Goal: Task Accomplishment & Management: Manage account settings

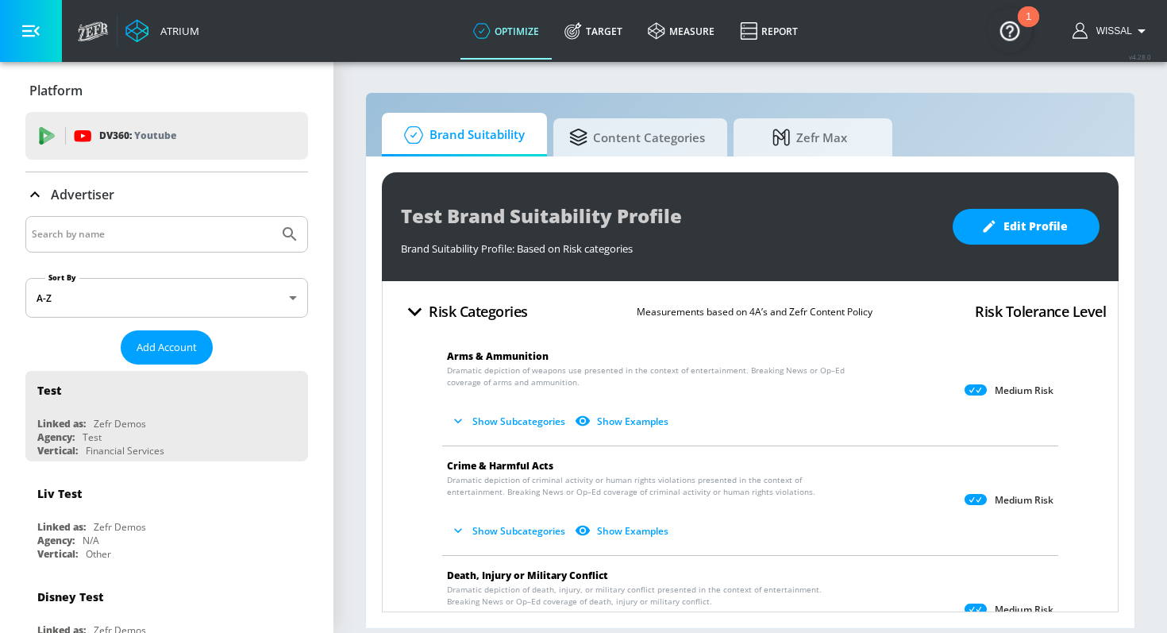
click at [177, 246] on div at bounding box center [166, 234] width 283 height 37
click at [171, 244] on input "Search by name" at bounding box center [152, 234] width 241 height 21
paste input "Publicis_Mars_EMEA_BG_Meta"
click at [272, 217] on button "Submit Search" at bounding box center [289, 234] width 35 height 35
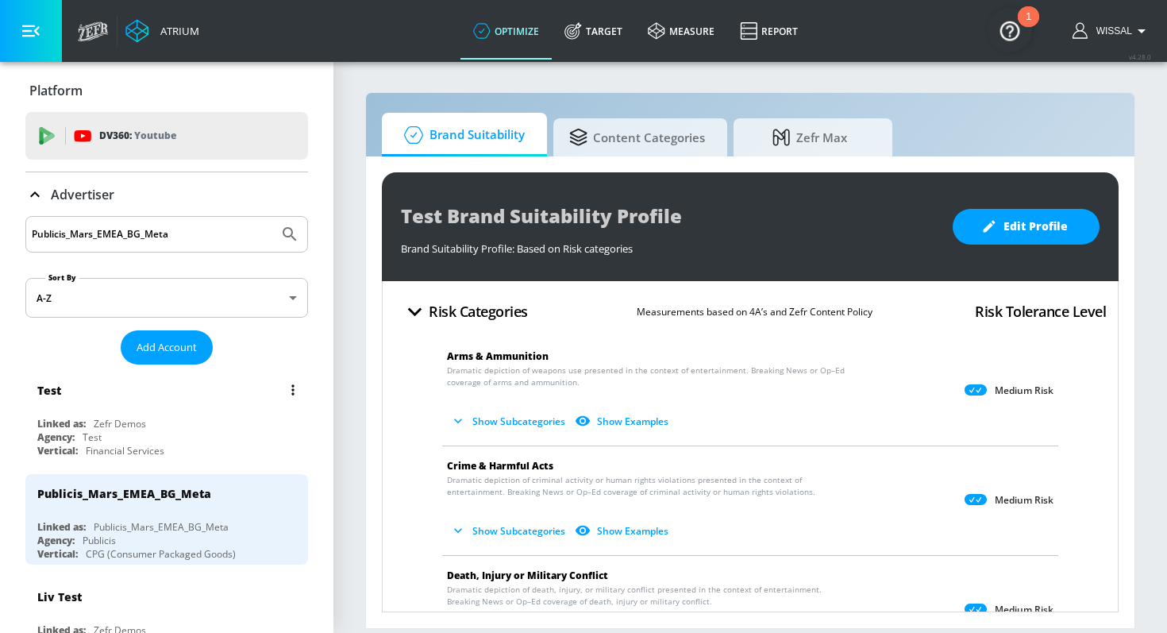
scroll to position [39, 0]
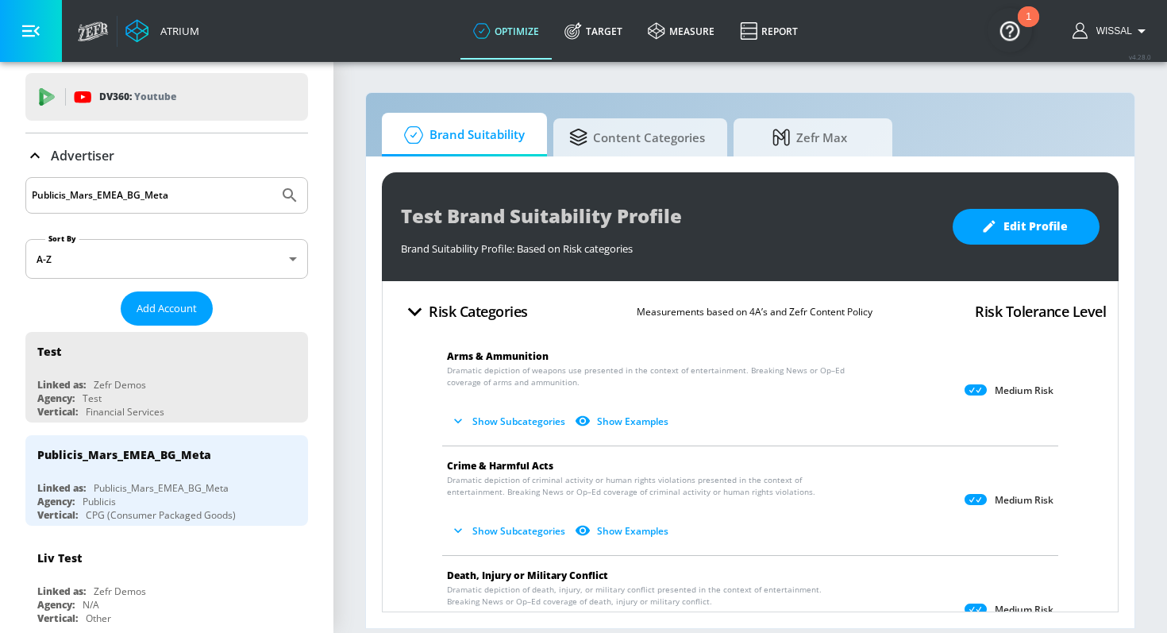
click at [187, 183] on div "Publicis_Mars_EMEA_BG_Meta" at bounding box center [166, 195] width 283 height 37
drag, startPoint x: 187, startPoint y: 183, endPoint x: 187, endPoint y: 194, distance: 11.1
click at [187, 185] on div "Publicis_Mars_EMEA_BG_Meta" at bounding box center [166, 195] width 283 height 37
click at [187, 194] on input "Publicis_Mars_EMEA_BG_Meta" at bounding box center [152, 195] width 241 height 21
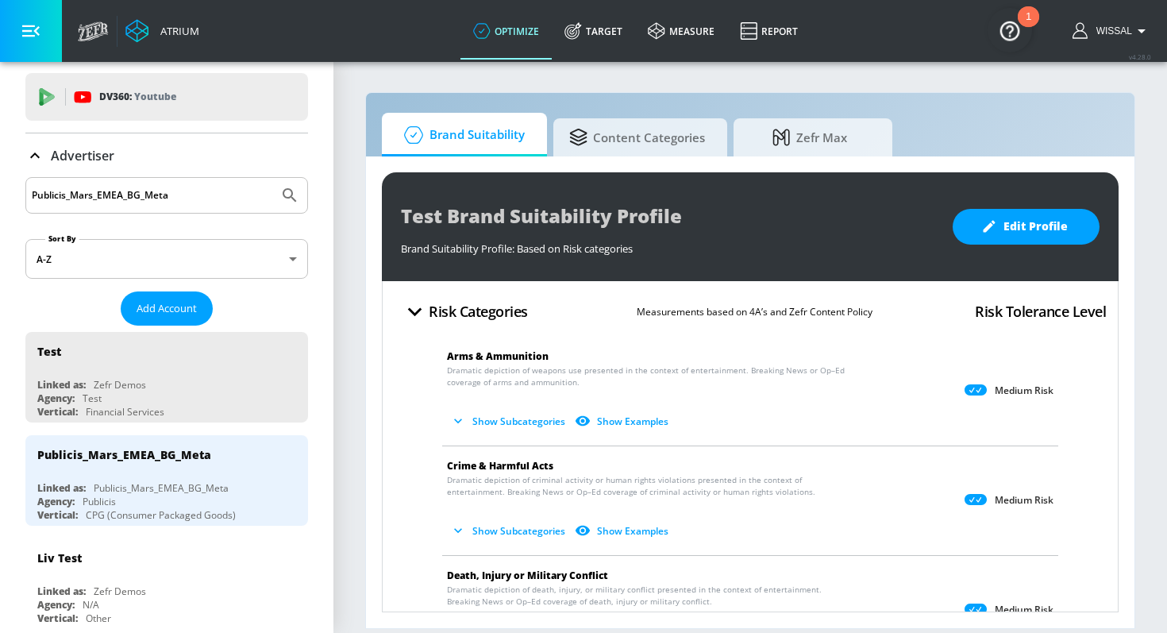
click at [187, 194] on input "Publicis_Mars_EMEA_BG_Meta" at bounding box center [152, 195] width 241 height 21
click at [210, 198] on input "Publicis_Mars_EMEA_BG_Meta" at bounding box center [152, 195] width 241 height 21
drag, startPoint x: 210, startPoint y: 198, endPoint x: 143, endPoint y: 197, distance: 67.5
click at [143, 198] on input "Publicis_Mars_EMEA_BG_Meta" at bounding box center [152, 195] width 241 height 21
click at [133, 196] on input "Publicis_Mars_EMEA_BG_Meta" at bounding box center [152, 195] width 241 height 21
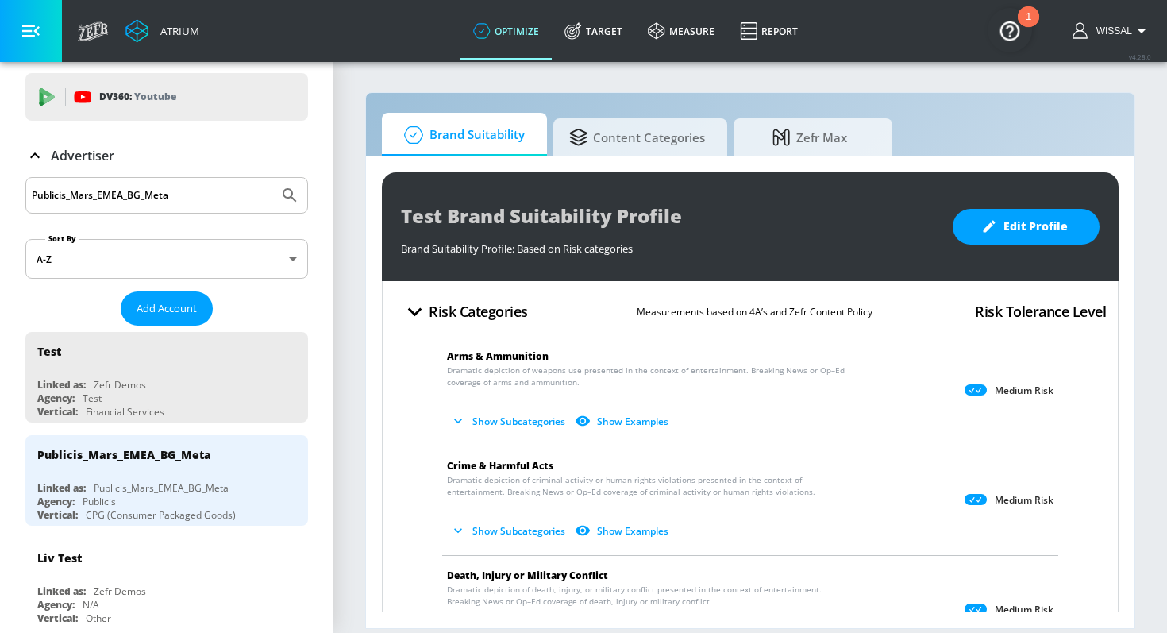
drag, startPoint x: 130, startPoint y: 195, endPoint x: 210, endPoint y: 204, distance: 80.6
click at [210, 204] on input "Publicis_Mars_EMEA_BG_Meta" at bounding box center [152, 195] width 241 height 21
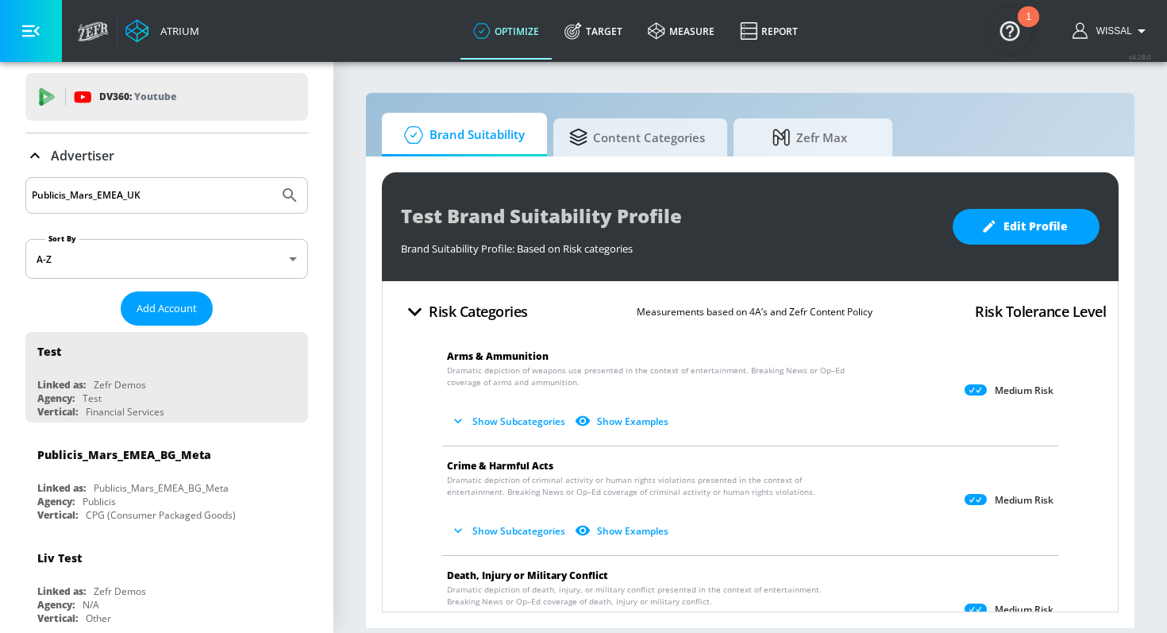
type input "Publicis_Mars_EMEA_UK"
click at [272, 178] on button "Submit Search" at bounding box center [289, 195] width 35 height 35
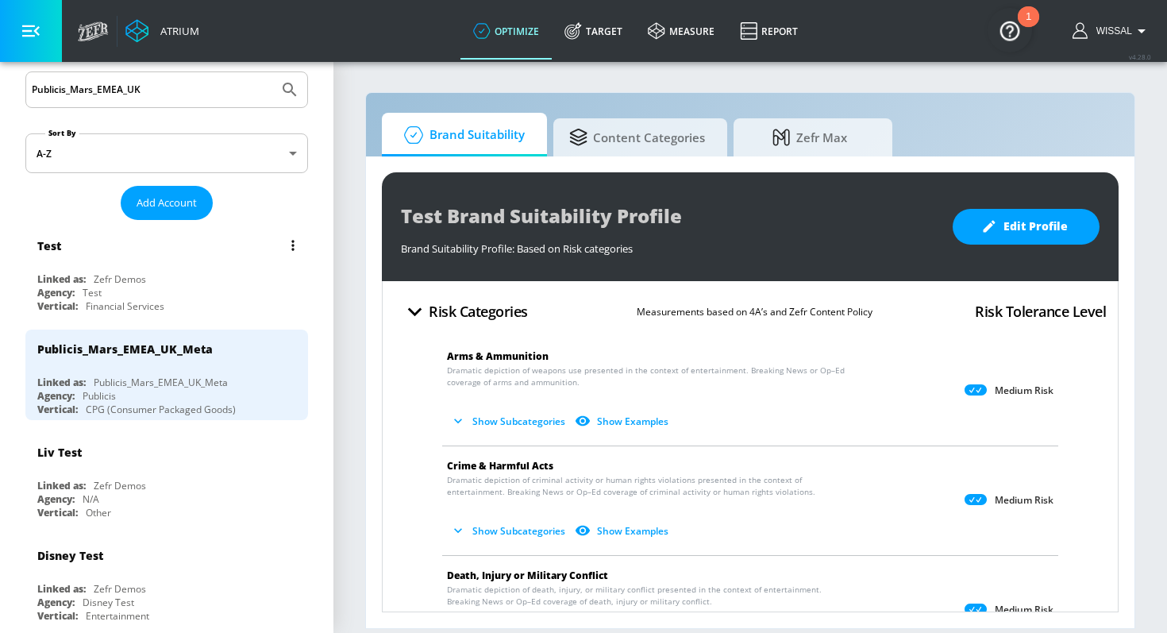
scroll to position [78, 0]
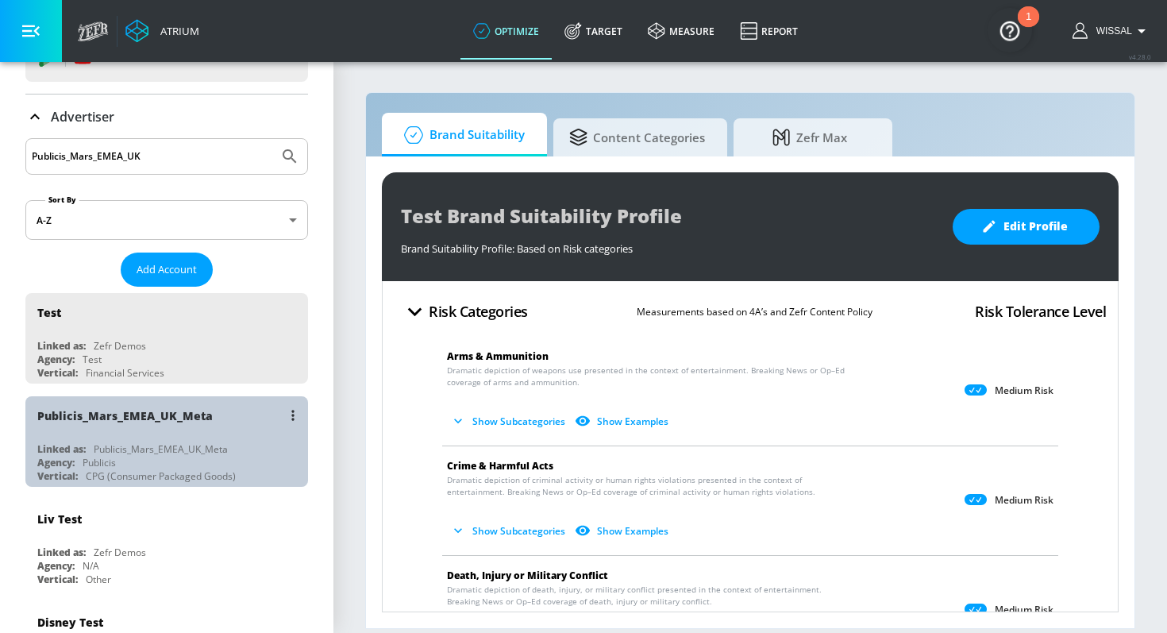
drag, startPoint x: 218, startPoint y: 416, endPoint x: 144, endPoint y: 418, distance: 74.7
click at [144, 418] on div "Publicis_Mars_EMEA_UK_Meta" at bounding box center [170, 415] width 267 height 38
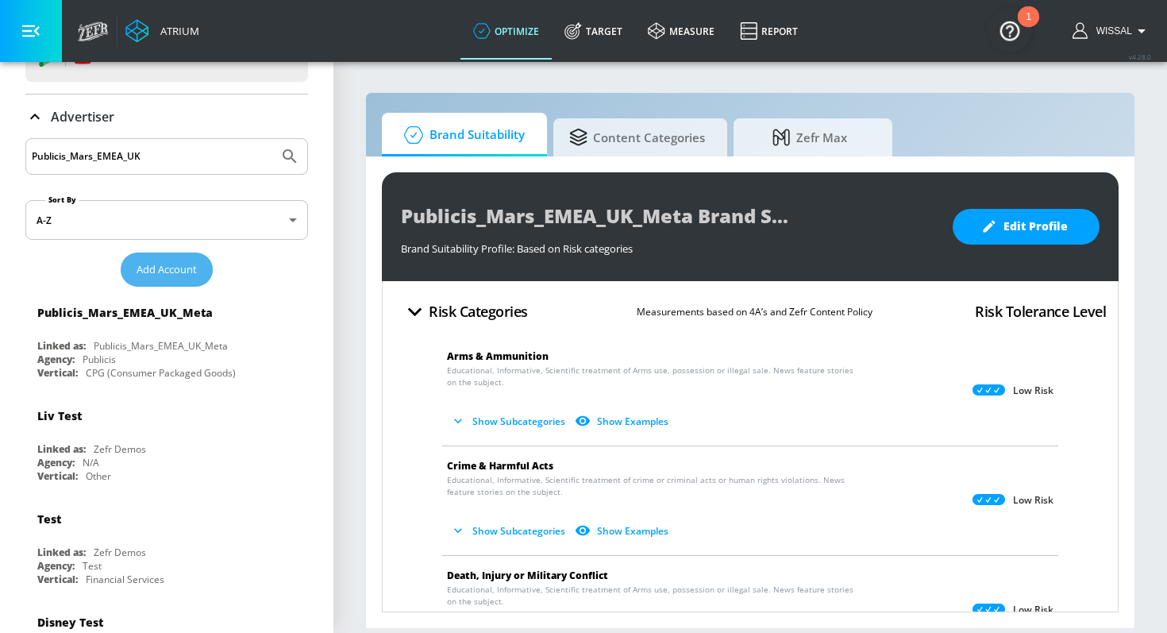
click at [158, 259] on button "Add Account" at bounding box center [167, 269] width 92 height 34
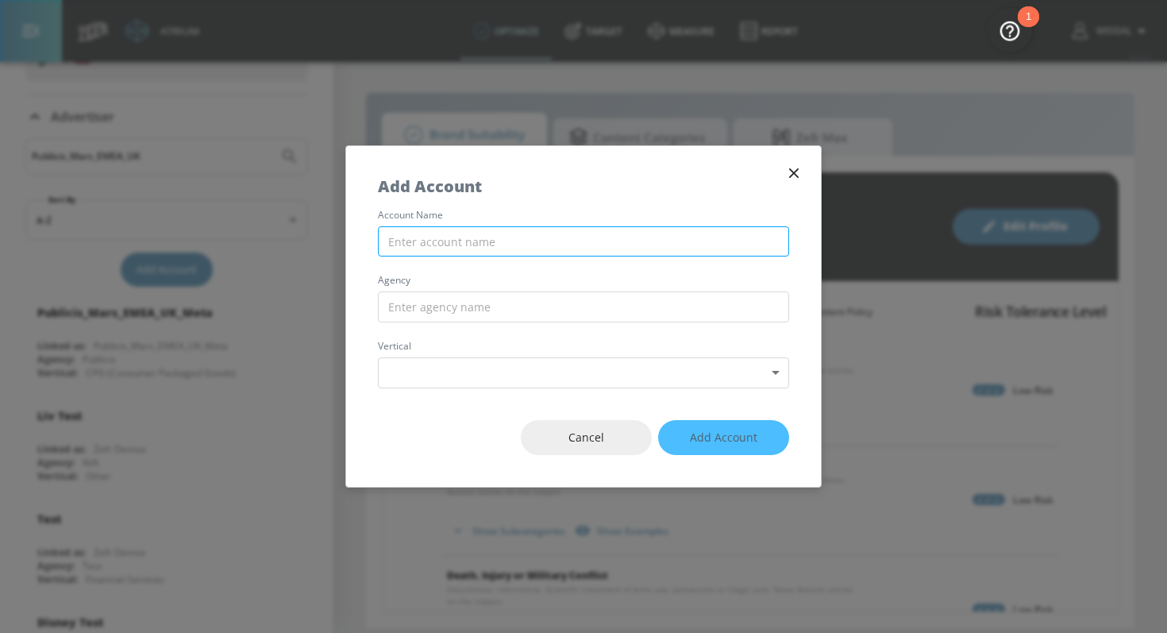
click at [449, 242] on input "text" at bounding box center [583, 241] width 411 height 31
click at [805, 167] on div "Add Account" at bounding box center [583, 178] width 475 height 64
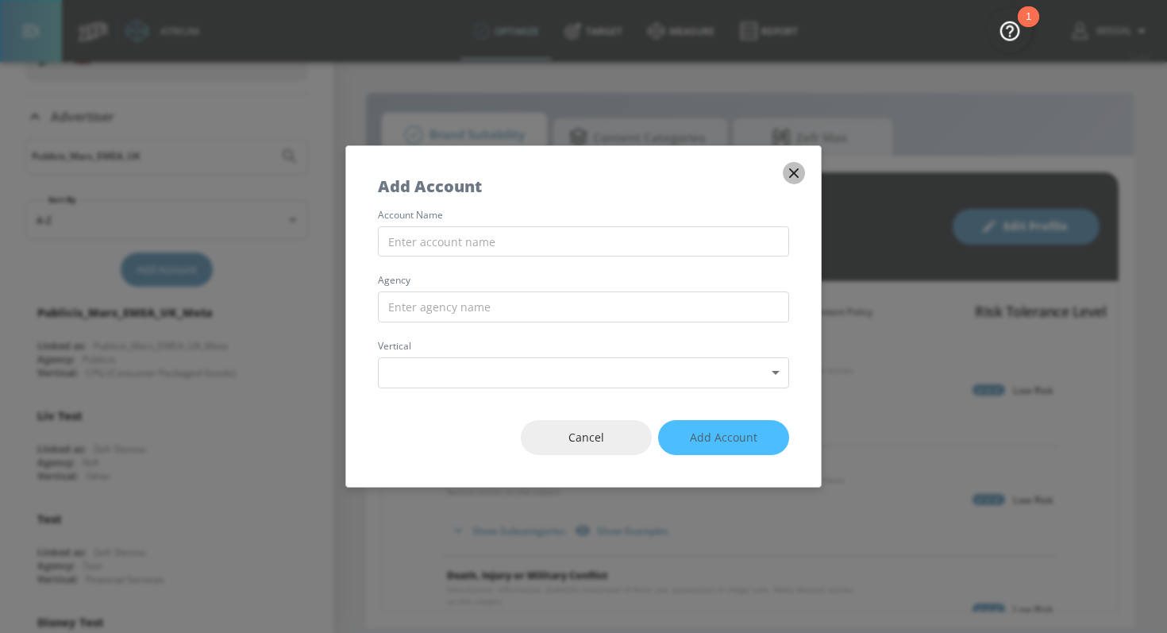
click at [791, 172] on icon "button" at bounding box center [793, 172] width 17 height 17
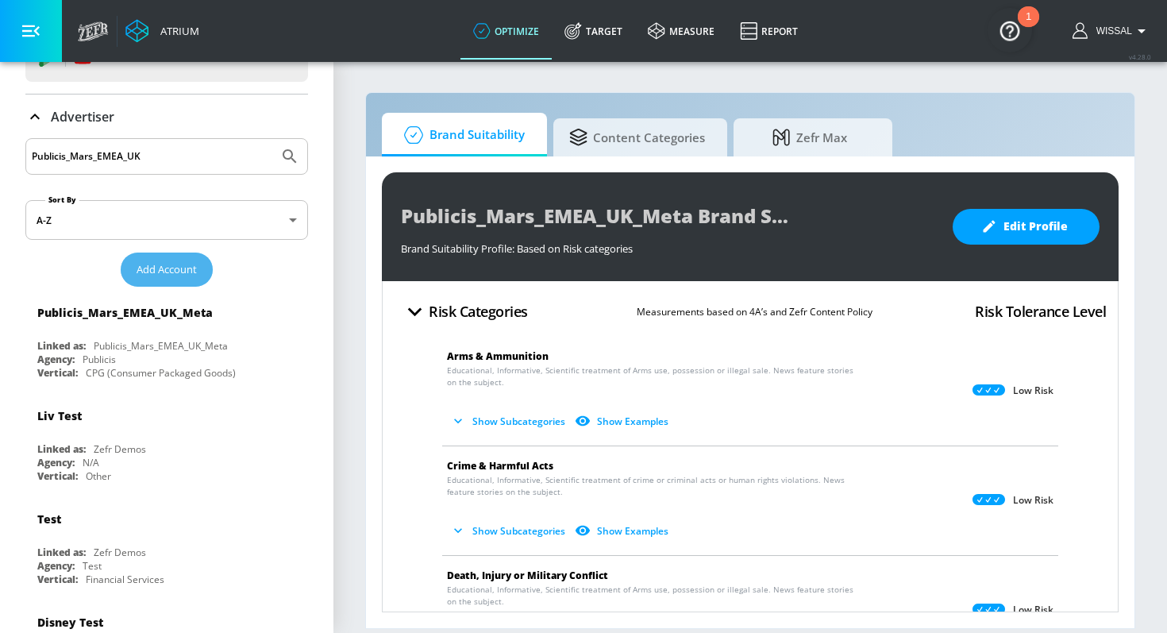
click at [190, 267] on span "Add Account" at bounding box center [167, 269] width 60 height 18
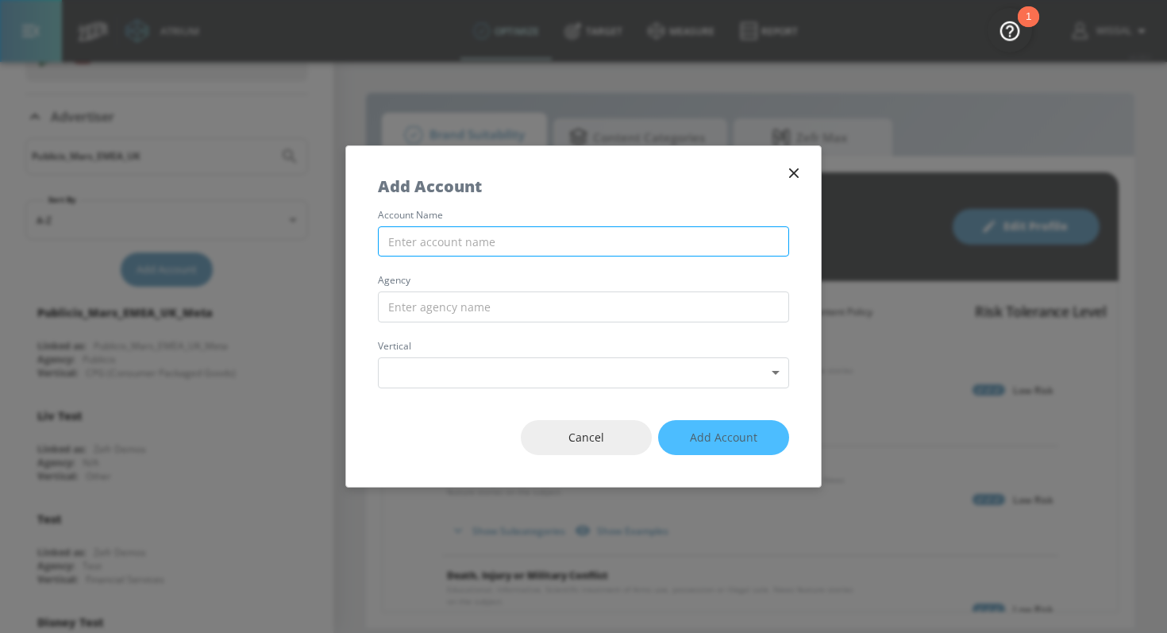
click at [468, 239] on input "text" at bounding box center [583, 241] width 411 height 31
click at [803, 164] on div "Add Account" at bounding box center [583, 178] width 475 height 64
click at [789, 175] on icon "button" at bounding box center [793, 172] width 17 height 17
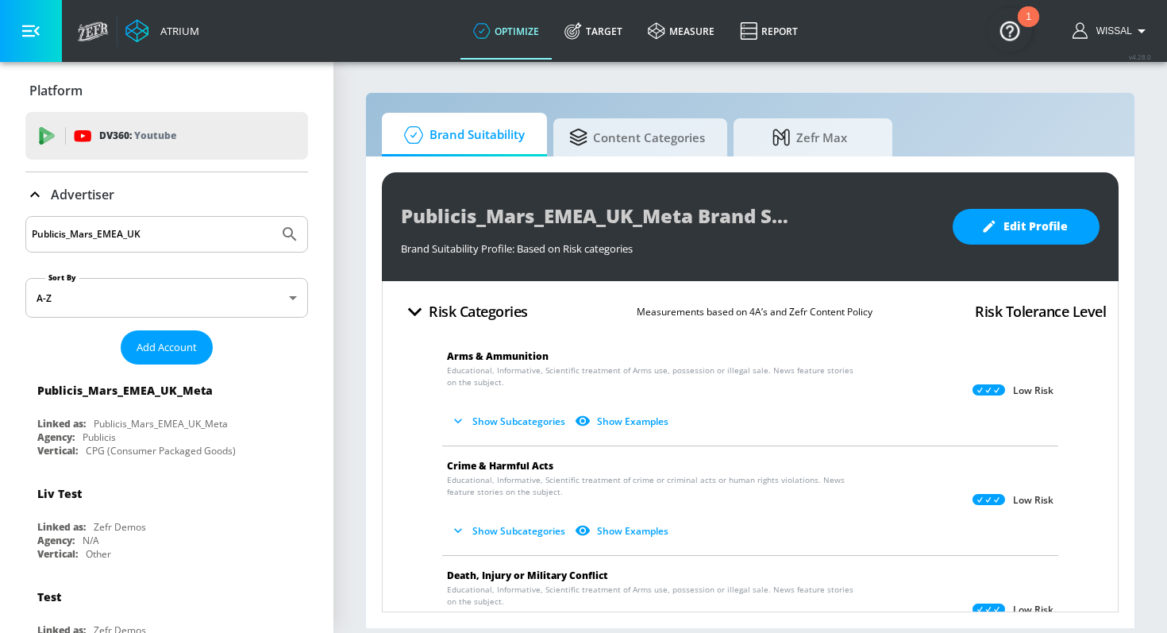
click at [157, 233] on input "Publicis_Mars_EMEA_UK" at bounding box center [152, 234] width 241 height 21
click at [155, 342] on span "Add Account" at bounding box center [167, 347] width 60 height 18
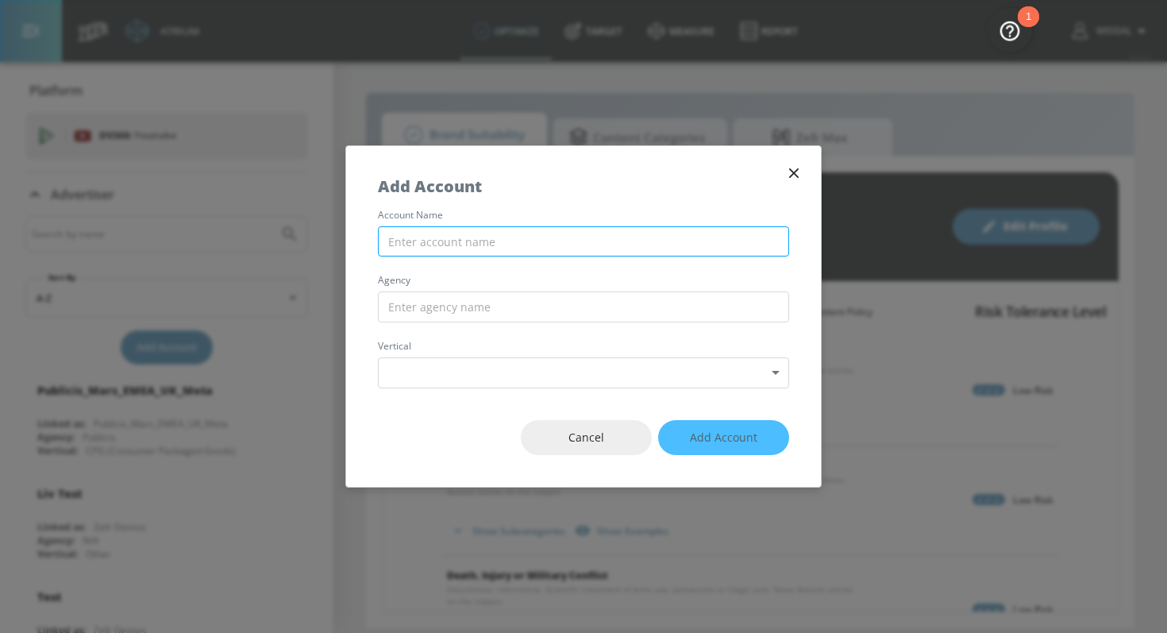
click at [493, 240] on input "text" at bounding box center [583, 241] width 411 height 31
click at [790, 173] on icon "button" at bounding box center [793, 172] width 17 height 17
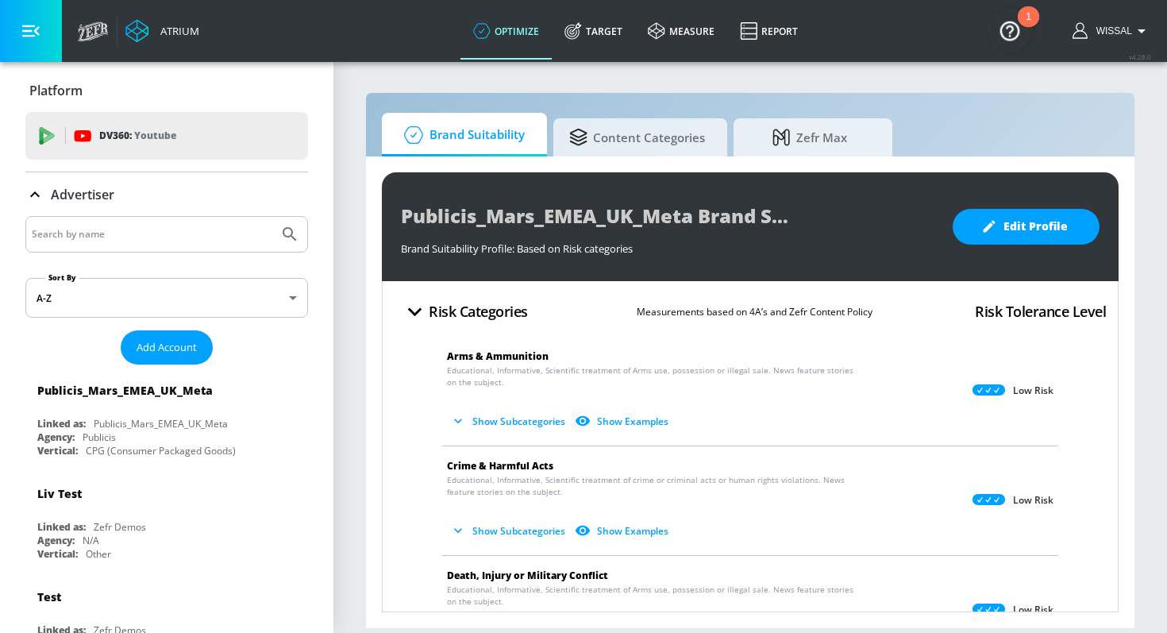
click at [159, 242] on input "Search by name" at bounding box center [152, 234] width 241 height 21
paste input "Publicis_Mars_EMEA_FR_Meta"
type input "Publicis_Mars_EMEA_FR"
click at [272, 217] on button "Submit Search" at bounding box center [289, 234] width 35 height 35
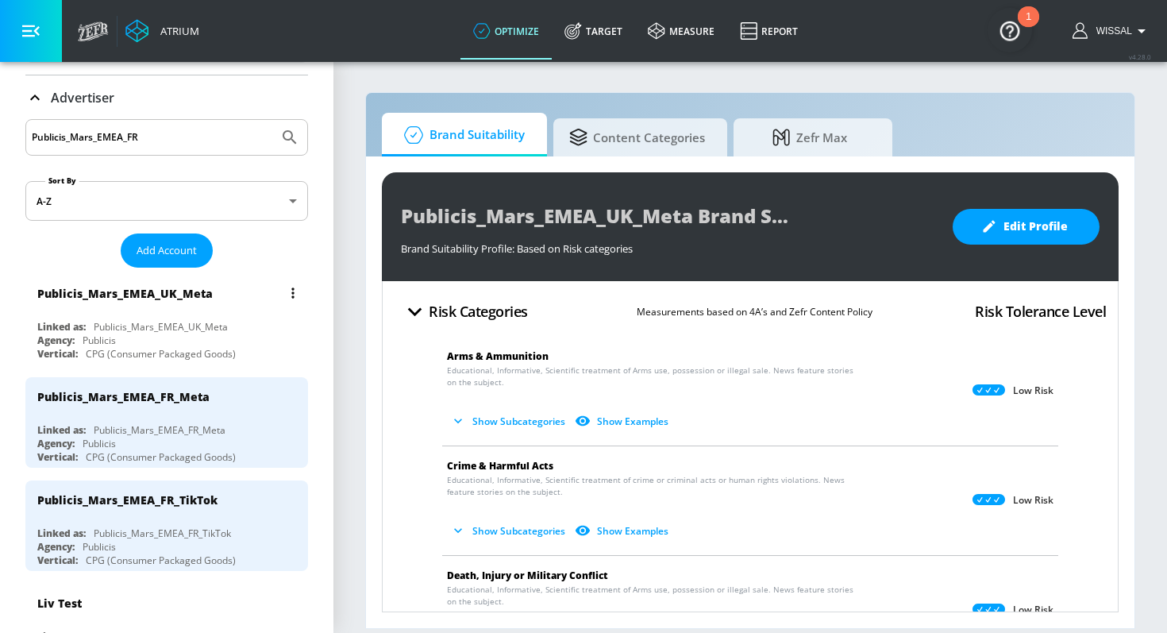
scroll to position [118, 0]
